Goal: Task Accomplishment & Management: Use online tool/utility

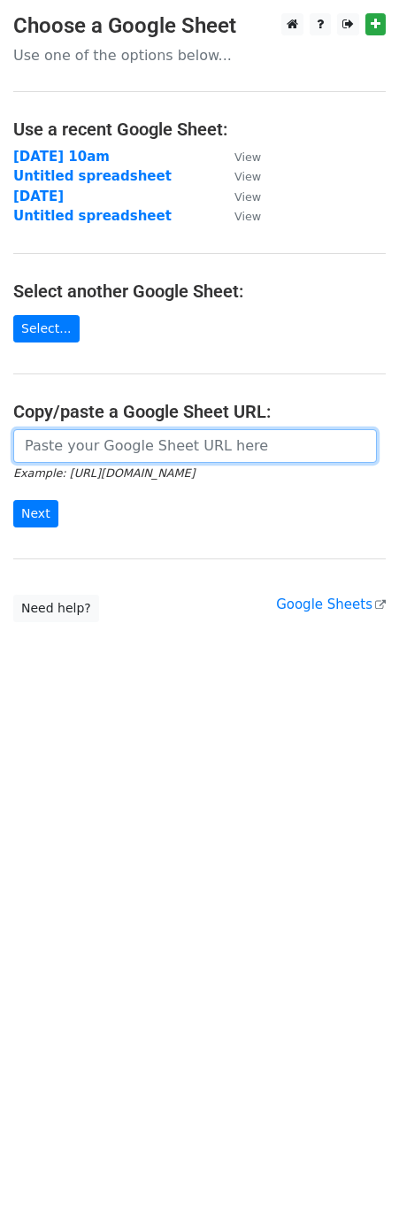
click at [81, 452] on input "url" at bounding box center [195, 446] width 364 height 34
paste input "[URL][DOMAIN_NAME]"
type input "[URL][DOMAIN_NAME]"
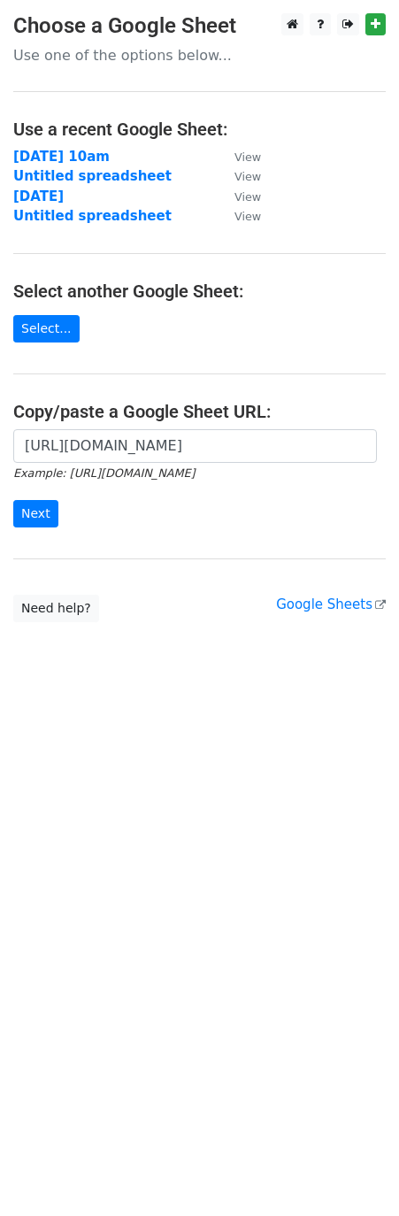
click at [50, 501] on form "[URL][DOMAIN_NAME] Example: [URL][DOMAIN_NAME] Next" at bounding box center [199, 478] width 373 height 99
click at [30, 503] on form "[URL][DOMAIN_NAME] Example: [URL][DOMAIN_NAME] Next" at bounding box center [199, 478] width 373 height 99
click at [42, 520] on input "Next" at bounding box center [35, 513] width 45 height 27
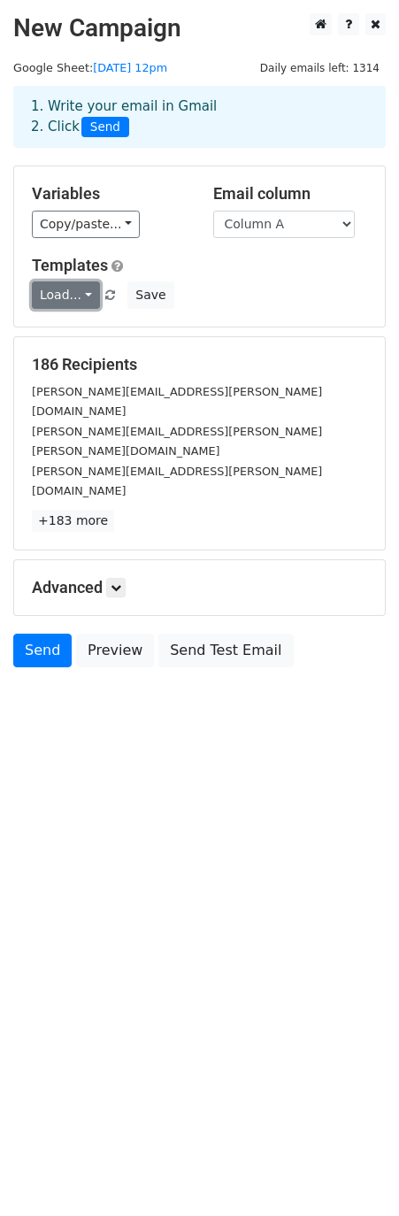
click at [86, 302] on link "Load..." at bounding box center [66, 295] width 68 height 27
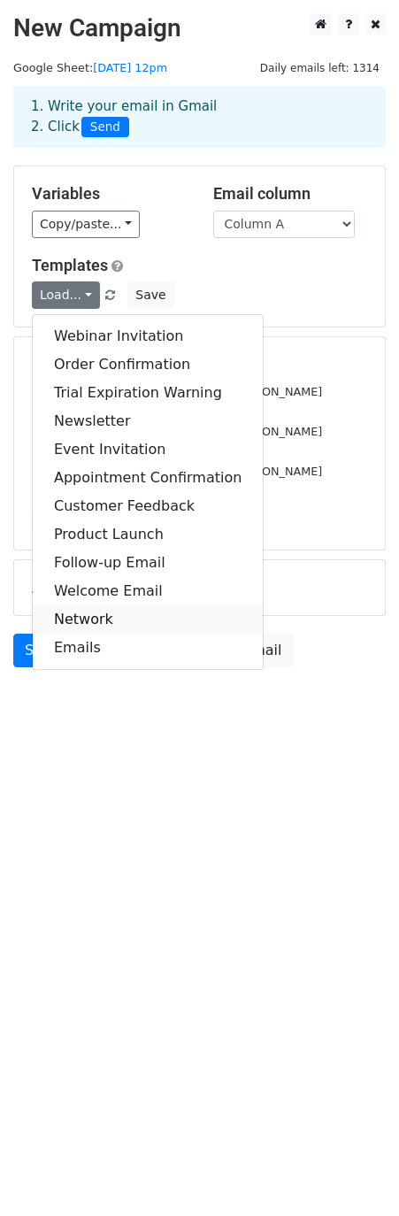
click at [141, 621] on link "Network" at bounding box center [148, 620] width 230 height 28
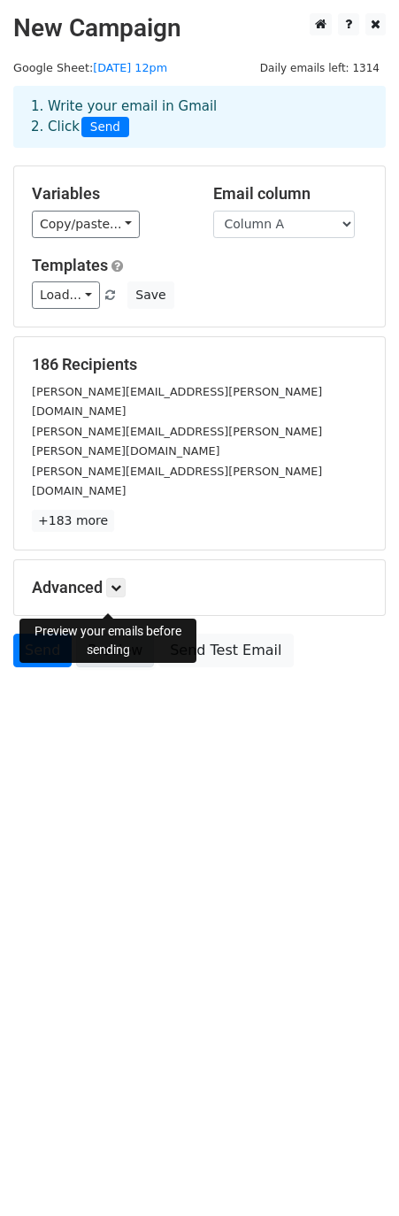
click at [88, 634] on link "Preview" at bounding box center [115, 651] width 78 height 34
click at [126, 578] on link at bounding box center [115, 587] width 19 height 19
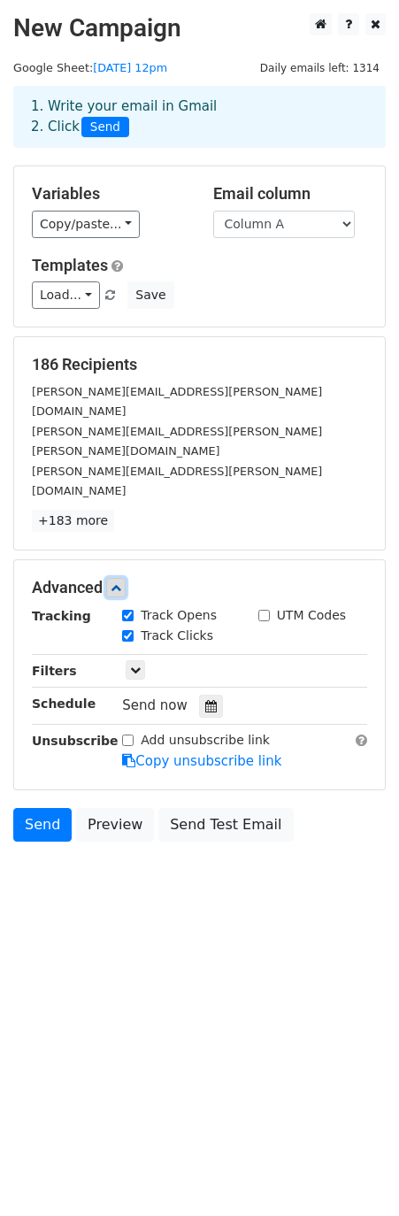
click at [121, 583] on icon at bounding box center [116, 588] width 11 height 11
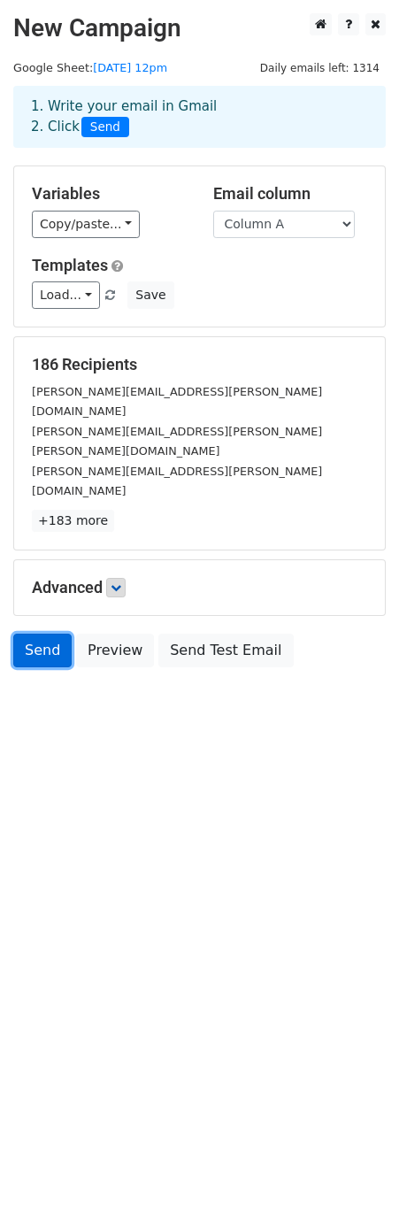
click at [35, 634] on link "Send" at bounding box center [42, 651] width 58 height 34
